Goal: Information Seeking & Learning: Learn about a topic

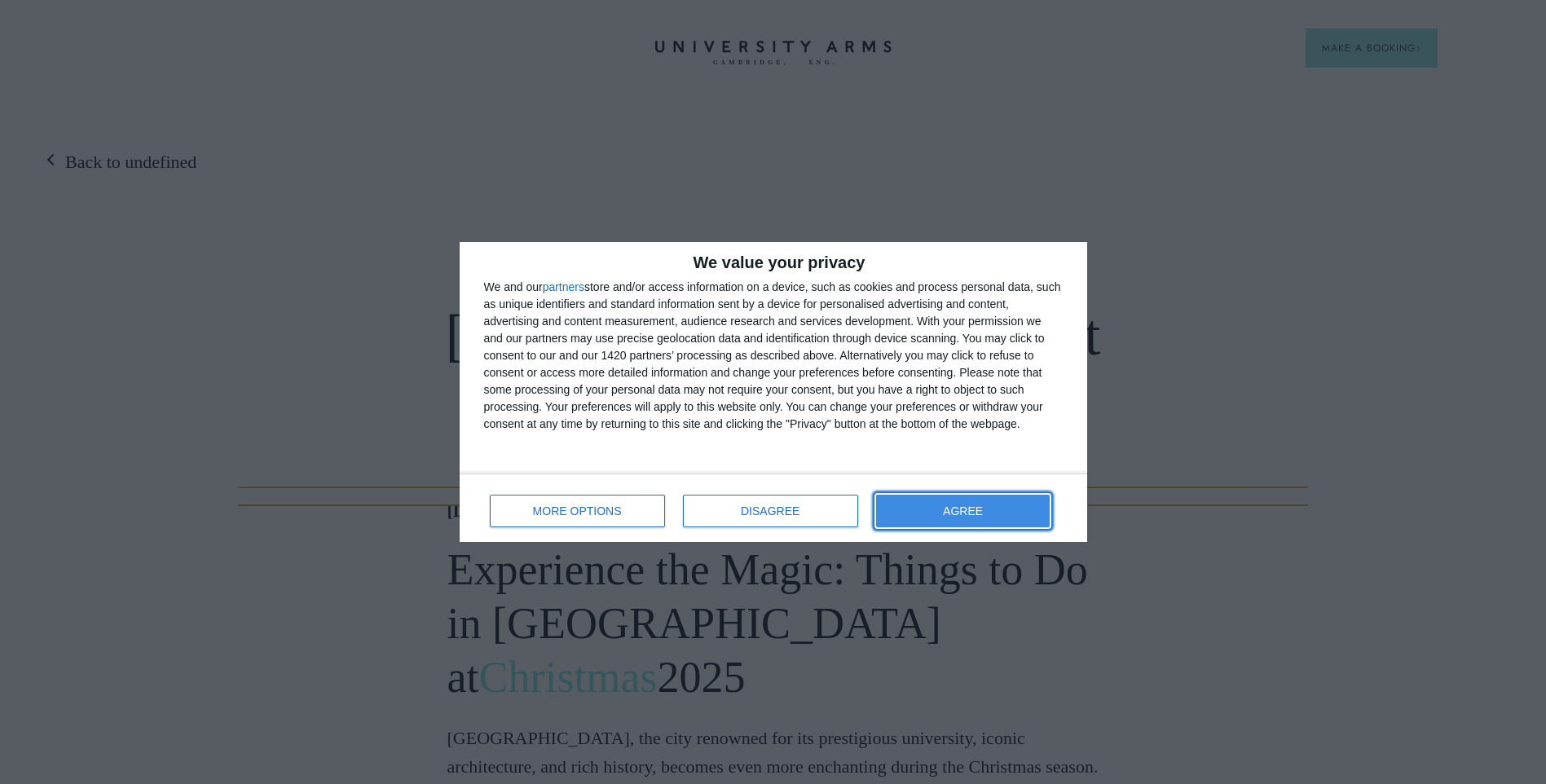
click at [1006, 521] on button "AGREE" at bounding box center [963, 511] width 175 height 33
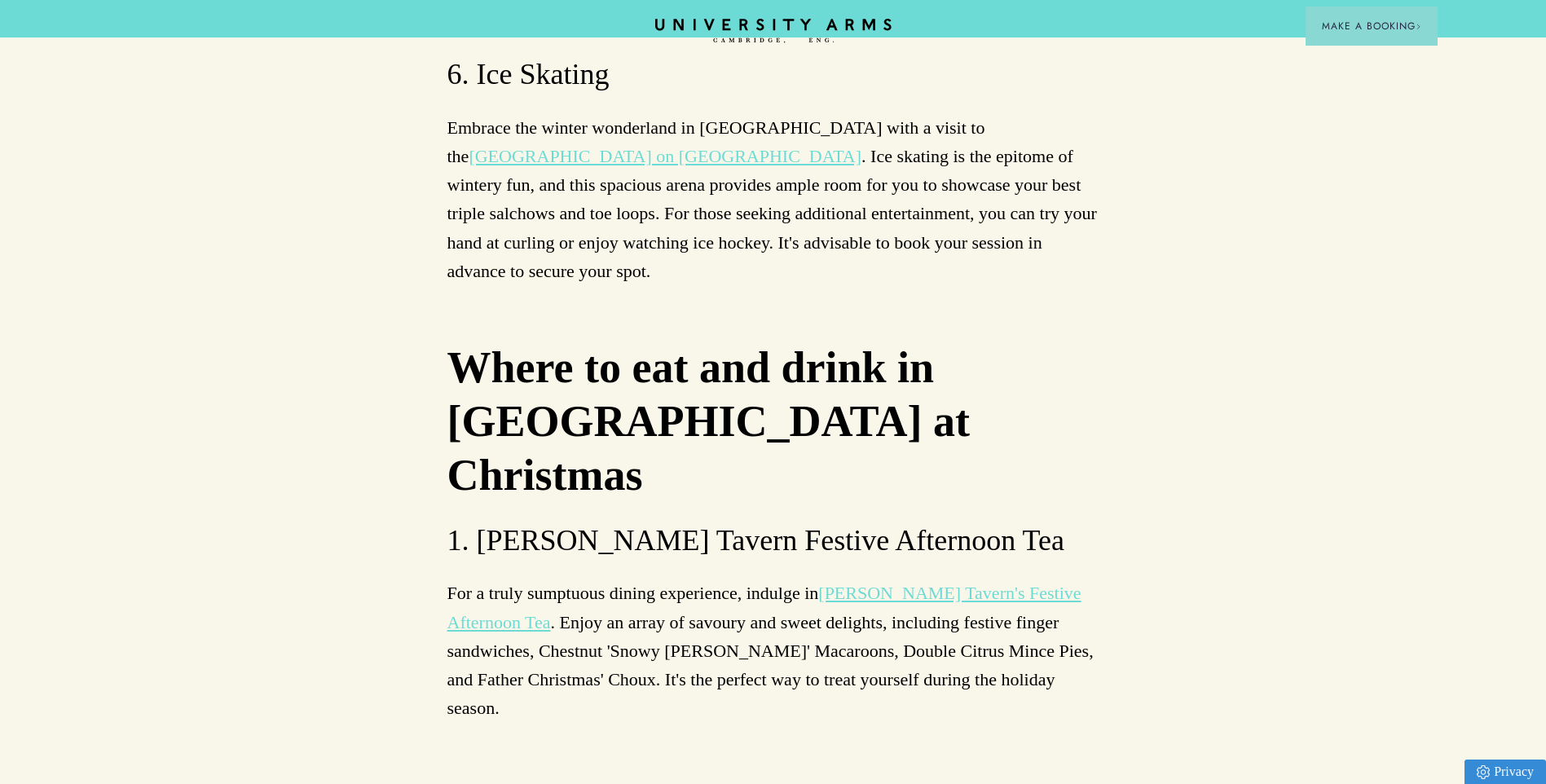
scroll to position [6192, 0]
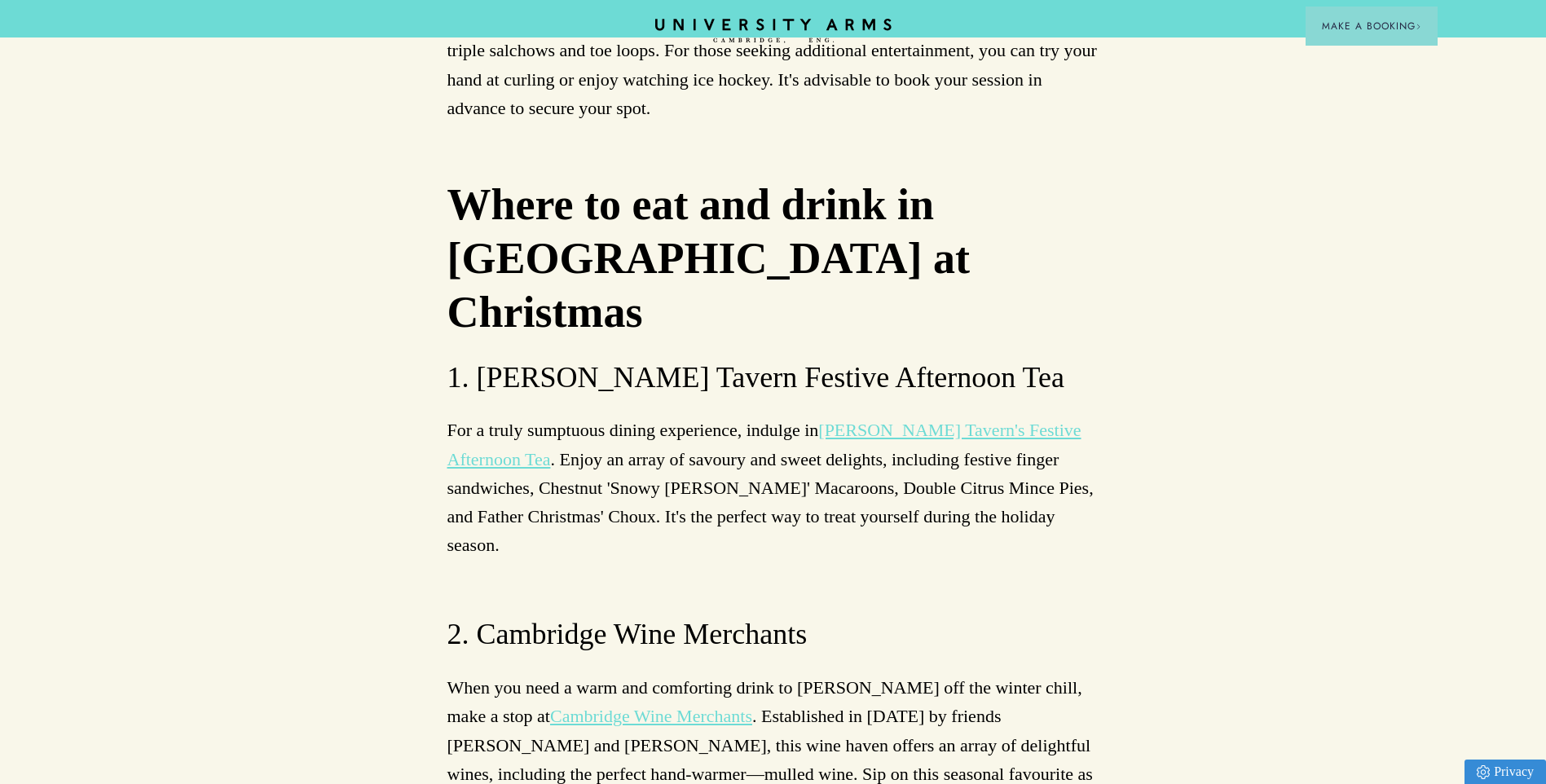
drag, startPoint x: 742, startPoint y: 350, endPoint x: 479, endPoint y: 353, distance: 263.0
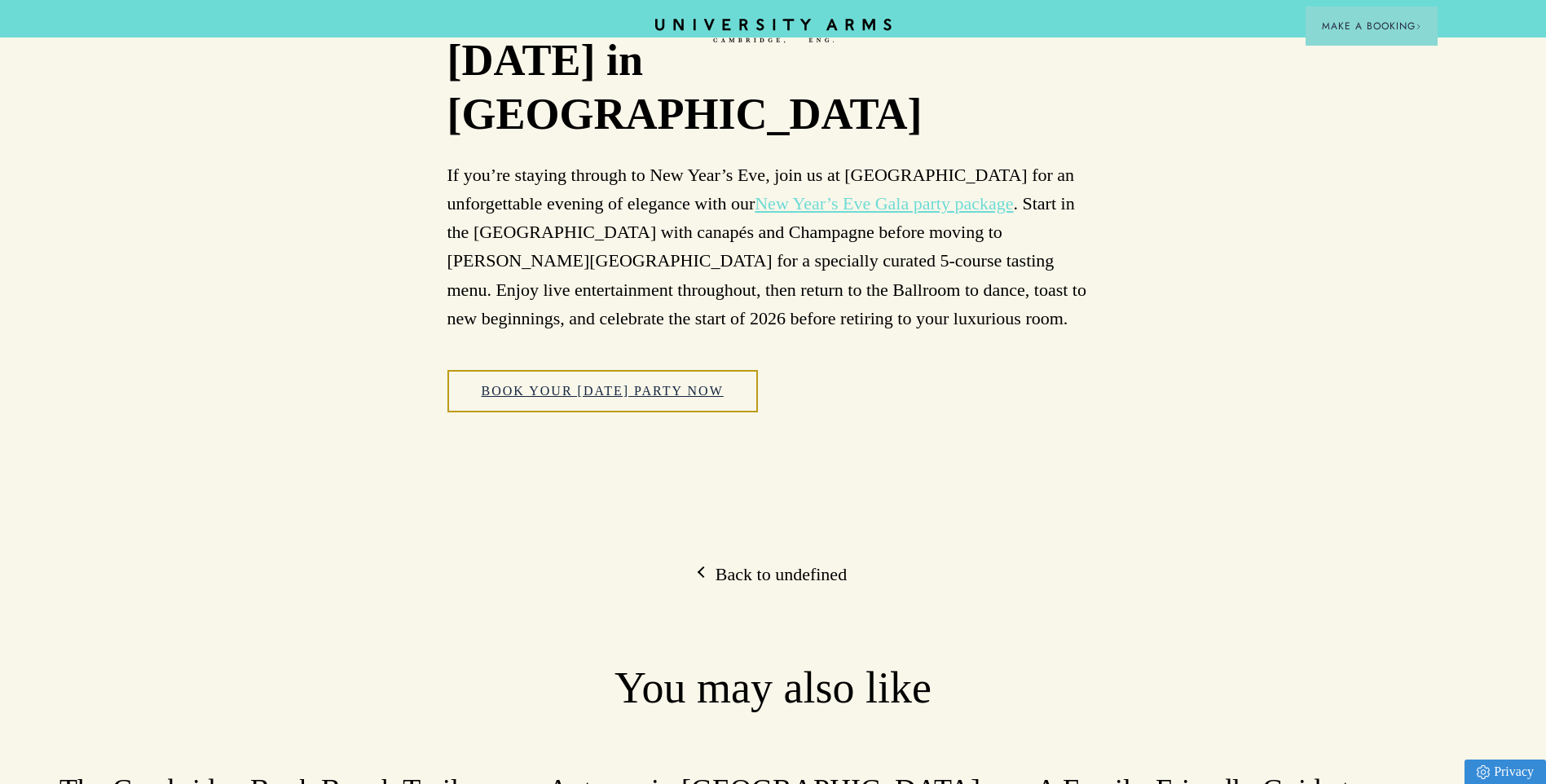
scroll to position [7821, 0]
